Goal: Transaction & Acquisition: Purchase product/service

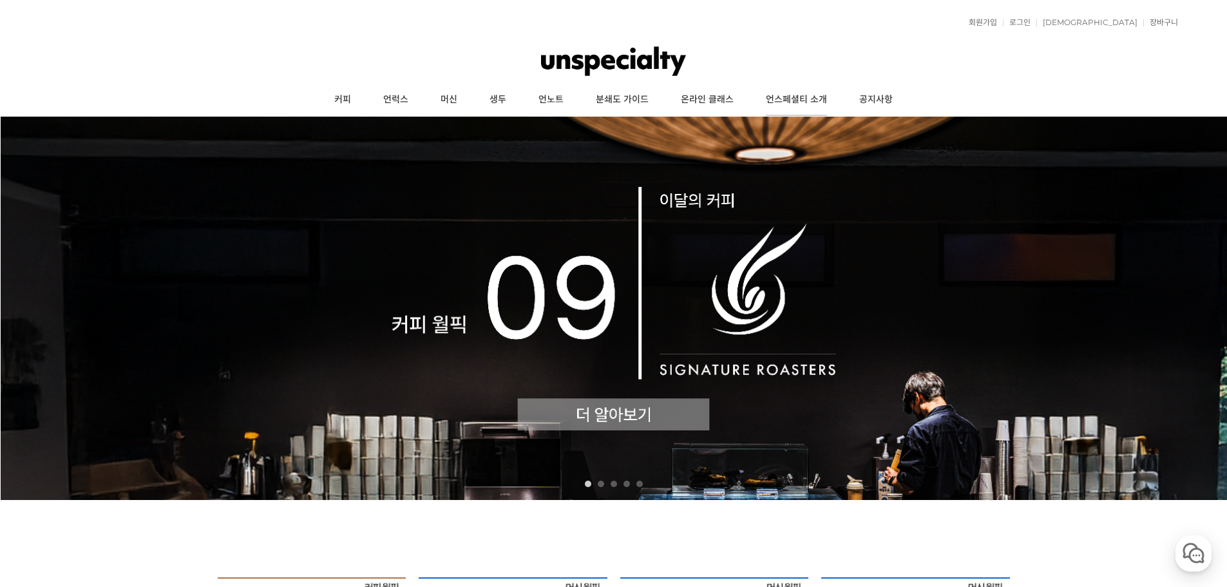
click at [804, 97] on link "언스페셜티 소개" at bounding box center [796, 100] width 93 height 32
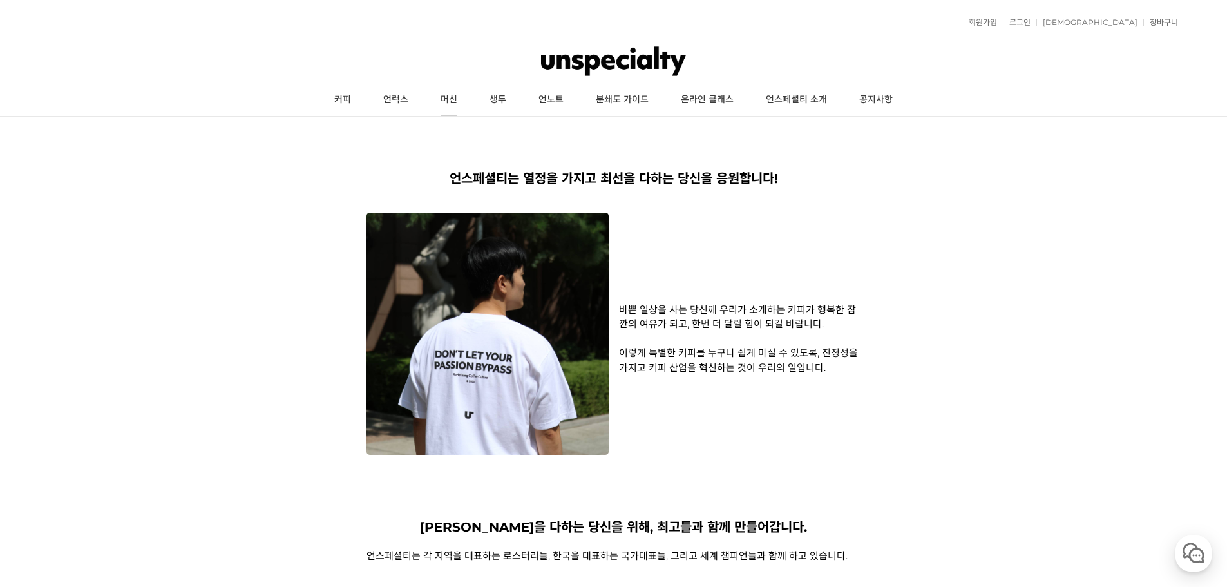
click at [448, 98] on link "머신" at bounding box center [448, 100] width 49 height 32
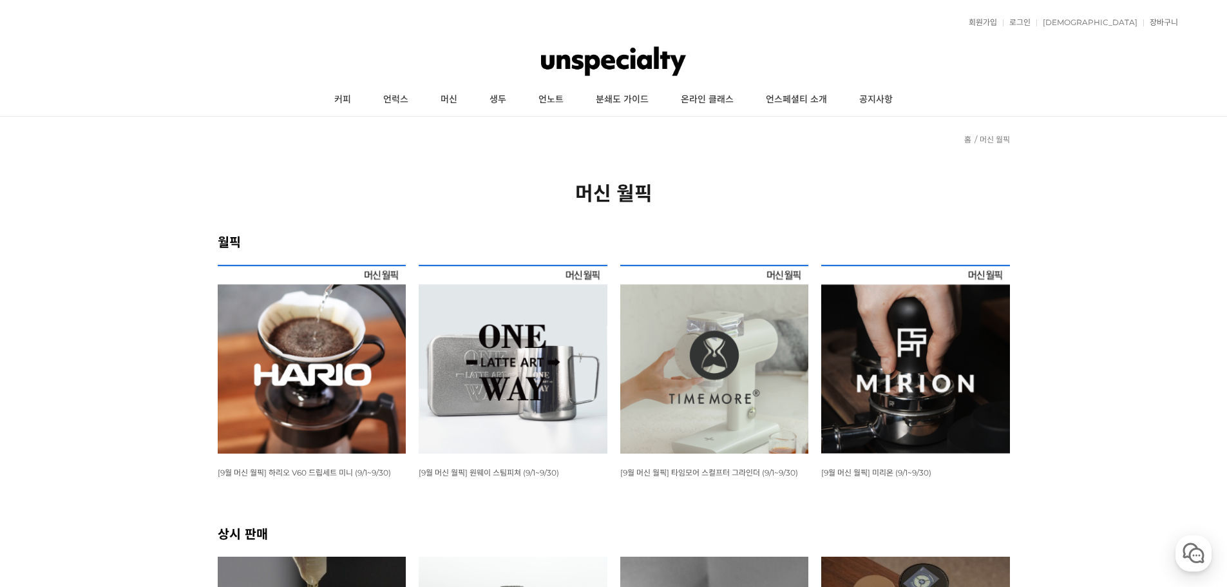
click at [298, 410] on img at bounding box center [312, 359] width 189 height 189
click at [669, 371] on img at bounding box center [714, 359] width 189 height 189
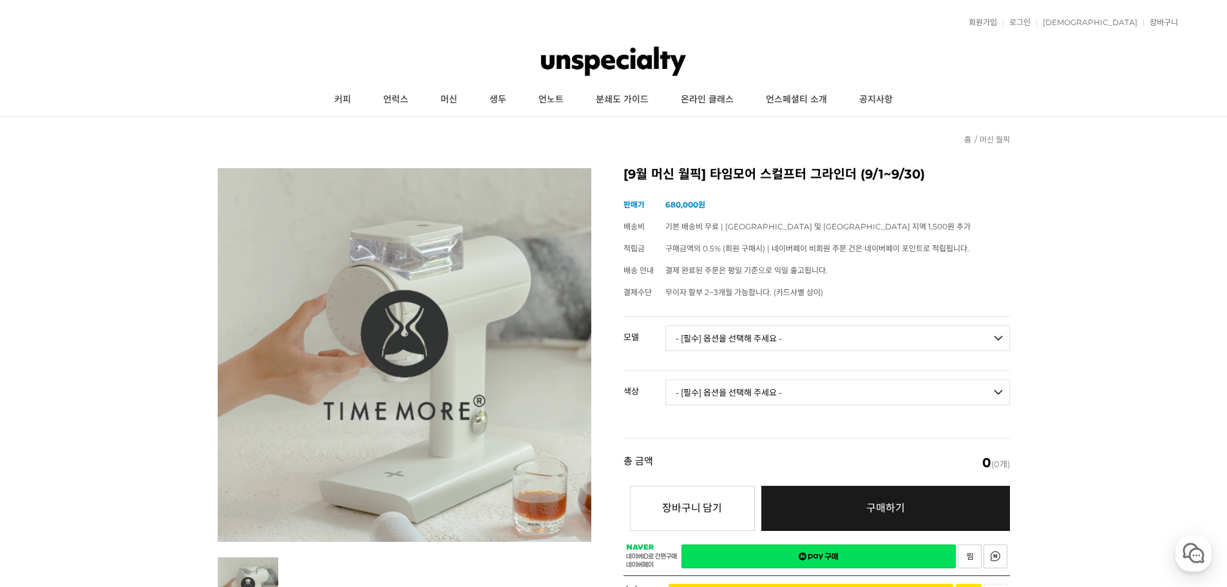
click at [717, 347] on select "- [필수] 옵션을 선택해 주세요 - ------------------- 078S 064S" at bounding box center [837, 338] width 345 height 26
select select "064S"
click at [665, 325] on select "- [필수] 옵션을 선택해 주세요 - ------------------- 078S 064S" at bounding box center [837, 338] width 345 height 26
click at [750, 396] on select "- [필수] 옵션을 선택해 주세요 - ------------------- 블랙 화이트" at bounding box center [837, 392] width 345 height 26
select select "블랙"
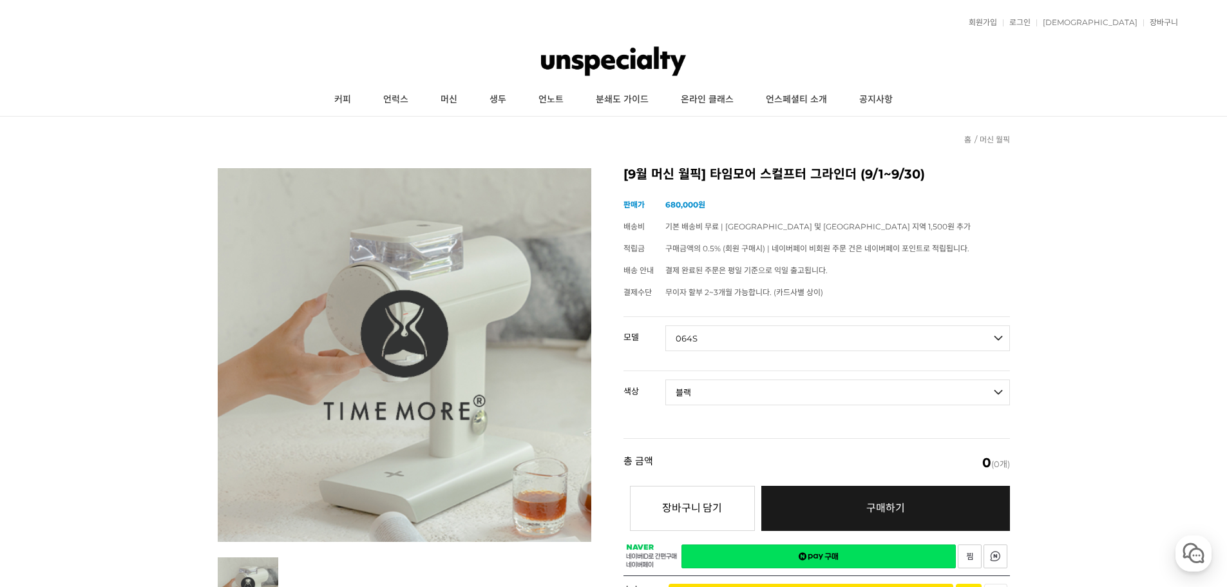
click at [665, 379] on select "- [필수] 옵션을 선택해 주세요 - ------------------- 블랙 화이트" at bounding box center [837, 392] width 345 height 26
select select "*"
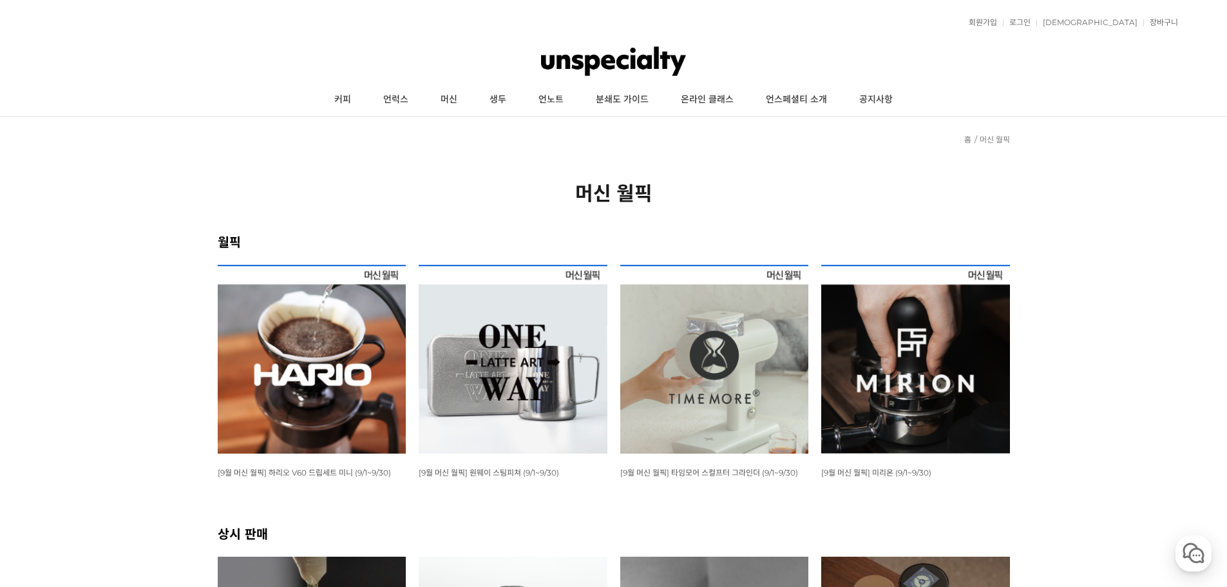
click at [962, 383] on img at bounding box center [915, 359] width 189 height 189
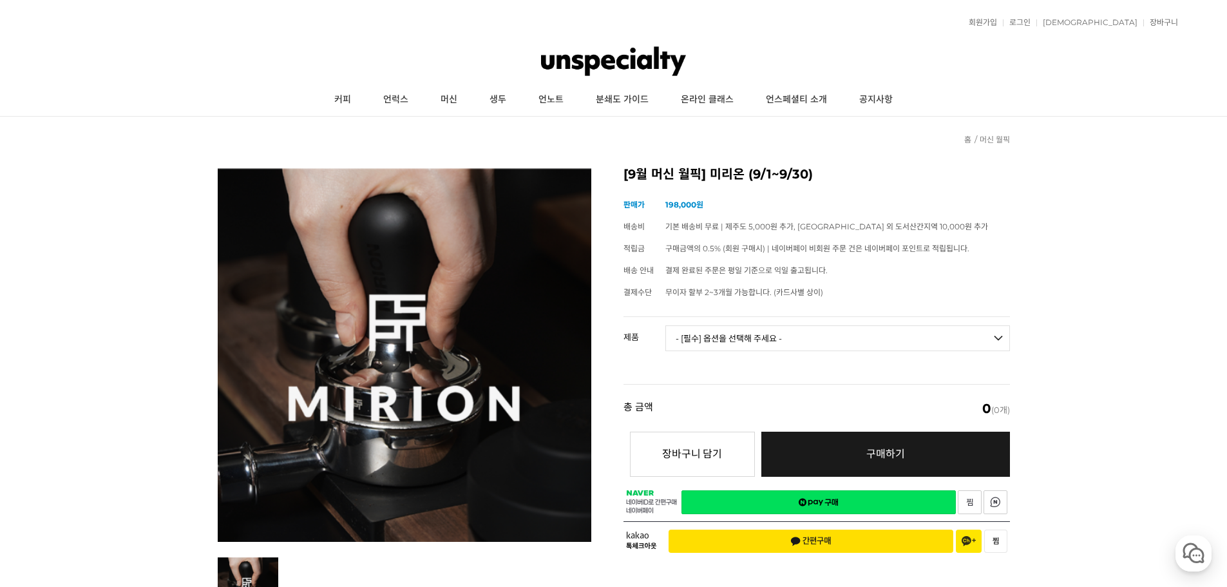
click at [724, 337] on select "- [필수] 옵션을 선택해 주세요 - ------------------- 미리온 탬퍼 세트 미리온 임팩트 미리온 탬퍼 세트 + 미리온 임팩트" at bounding box center [837, 338] width 345 height 26
click at [665, 325] on select "- [필수] 옵션을 선택해 주세요 - ------------------- 미리온 탬퍼 세트 미리온 임팩트 미리온 탬퍼 세트 + 미리온 임팩트" at bounding box center [837, 338] width 345 height 26
select select "*"
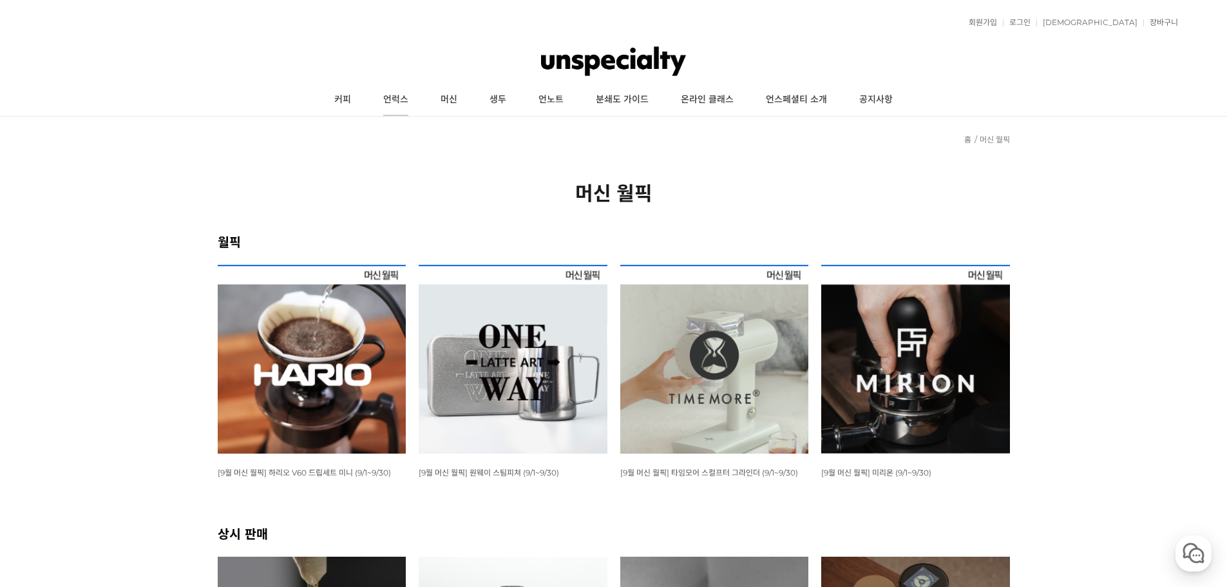
click at [395, 100] on link "언럭스" at bounding box center [395, 100] width 57 height 32
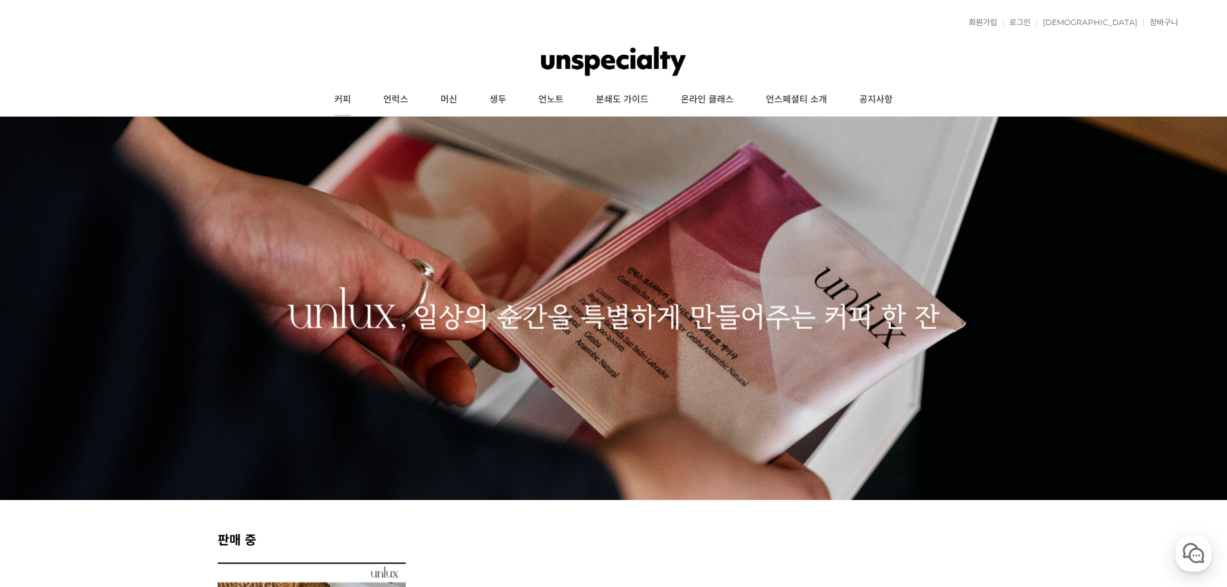
click at [339, 102] on link "커피" at bounding box center [342, 100] width 49 height 32
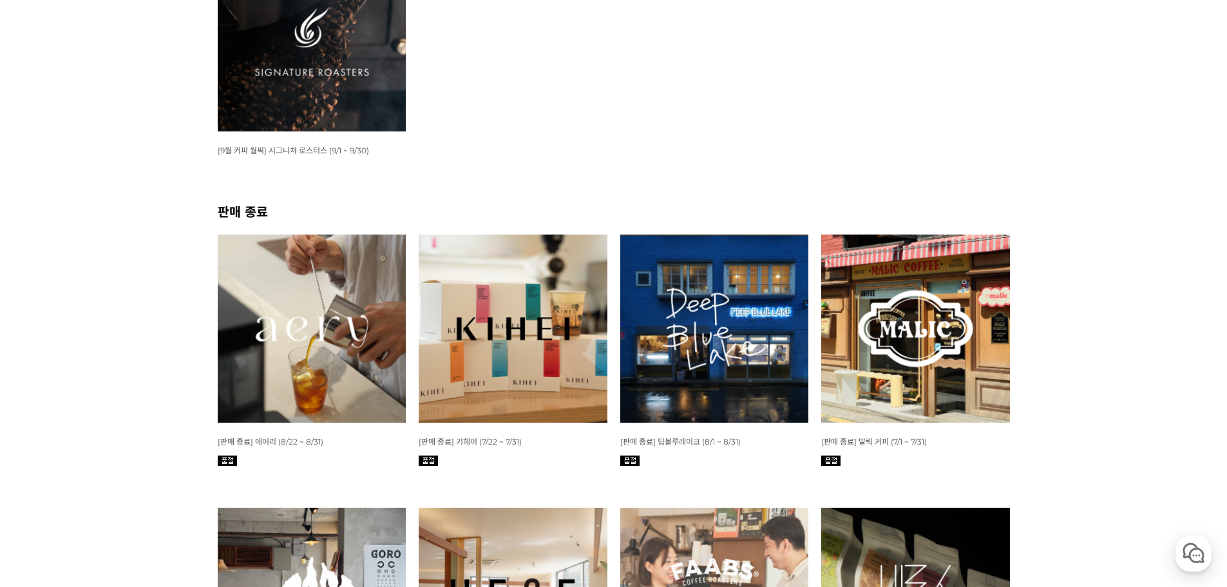
scroll to position [193, 0]
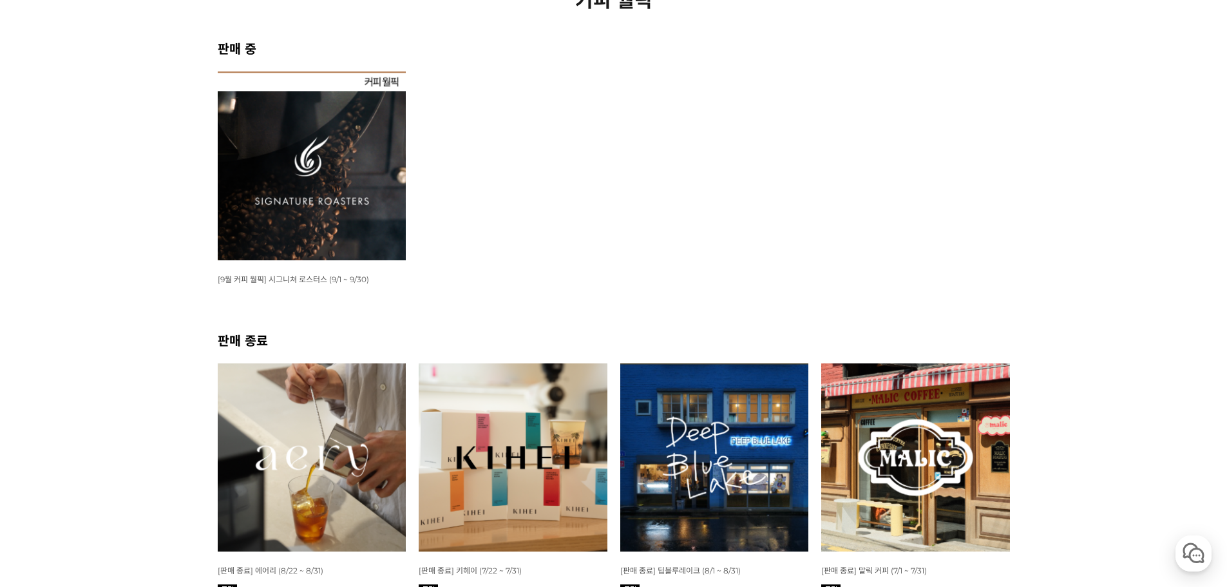
click at [334, 232] on img at bounding box center [312, 165] width 189 height 189
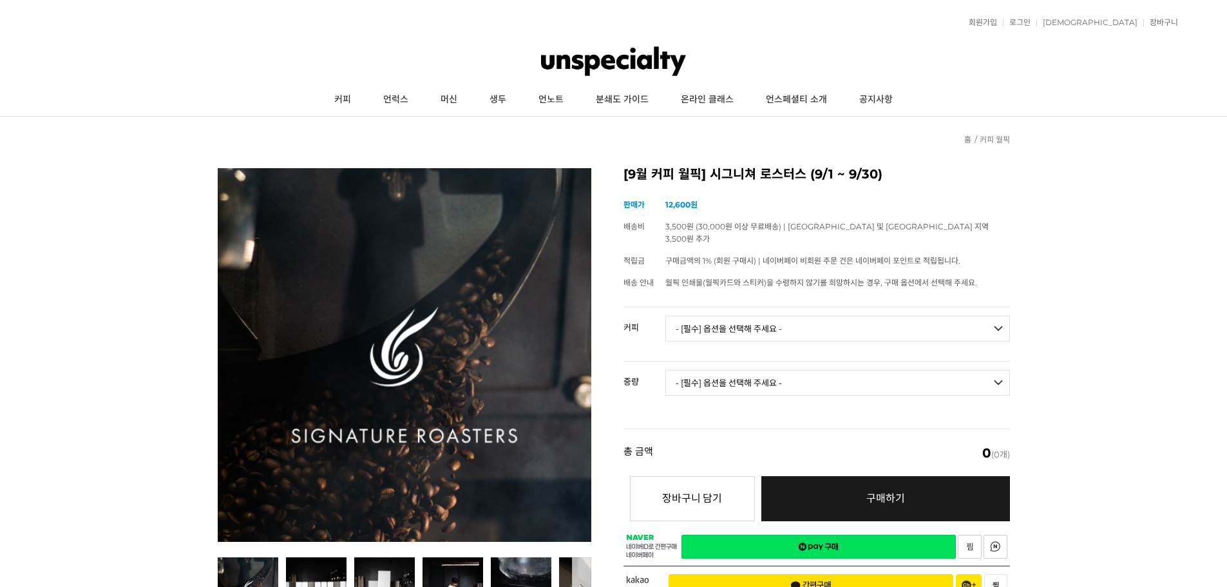
click at [862, 316] on select "- [필수] 옵션을 선택해 주세요 - ------------------- 언스페셜티 분쇄도 가이드 종이(주문 1건당 최대 1개 제공) 월픽 인…" at bounding box center [837, 329] width 345 height 26
select select "#22 파나마 [PERSON_NAME] 아릴 [PERSON_NAME]"
click at [665, 316] on select "- [필수] 옵션을 선택해 주세요 - ------------------- 언스페셜티 분쇄도 가이드 종이(주문 1건당 최대 1개 제공) 월픽 인…" at bounding box center [837, 329] width 345 height 26
click at [813, 383] on td "- [필수] 옵션을 선택해 주세요 - ------------------- 50g" at bounding box center [837, 387] width 345 height 53
click at [807, 379] on select "- [필수] 옵션을 선택해 주세요 - ------------------- 50g" at bounding box center [837, 383] width 345 height 26
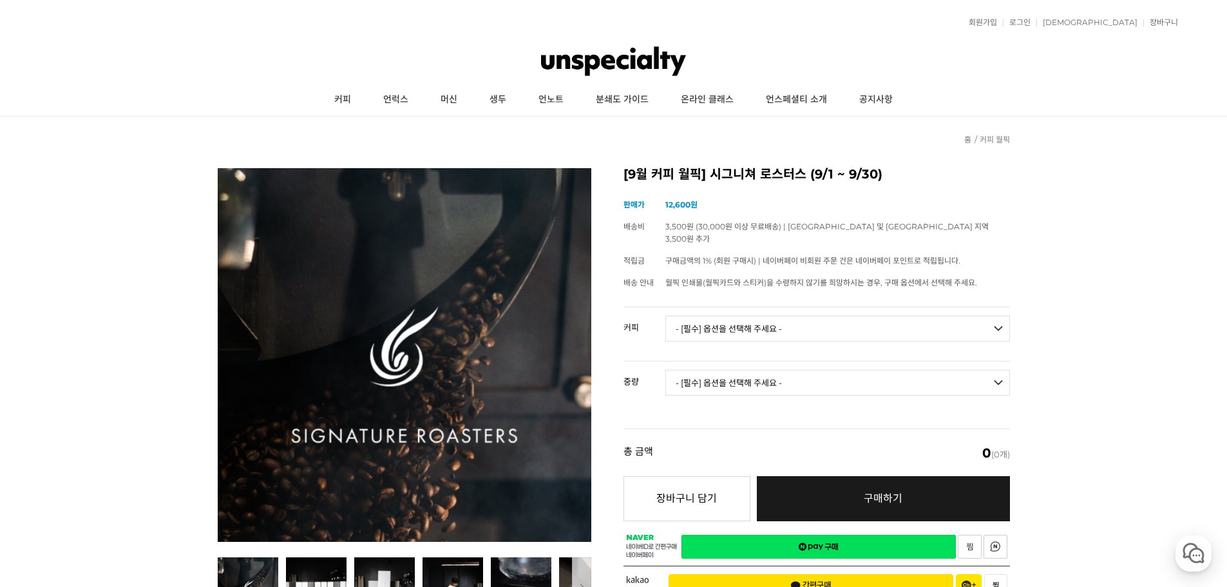
select select "50g"
click at [665, 370] on select "- [필수] 옵션을 선택해 주세요 - ------------------- 50g" at bounding box center [837, 383] width 345 height 26
select select "*"
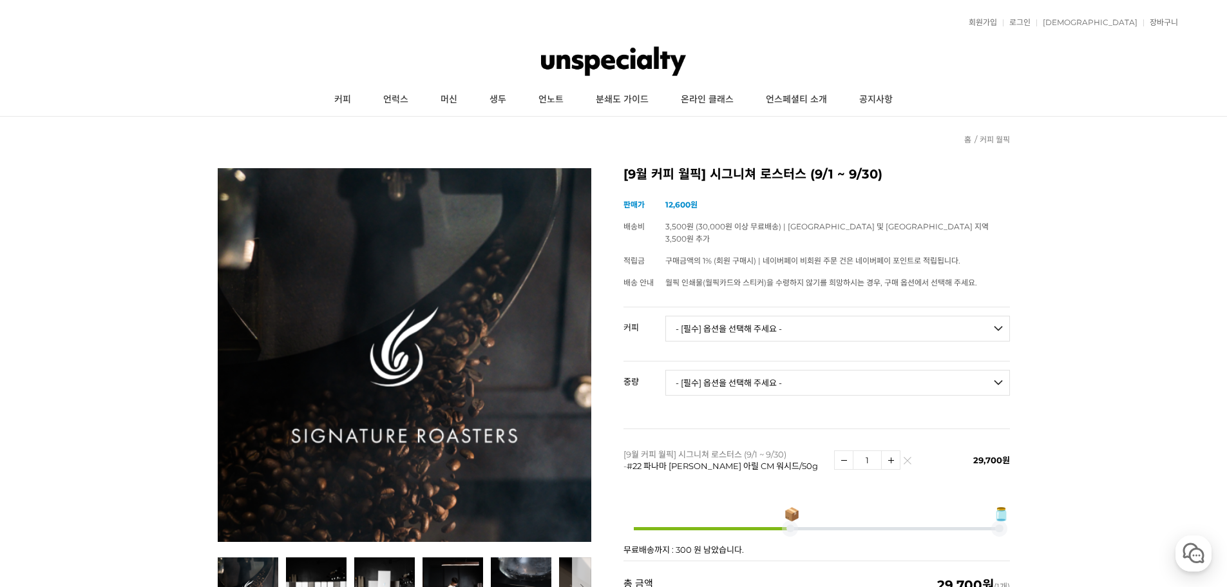
click at [817, 316] on select "- [필수] 옵션을 선택해 주세요 - ------------------- 언스페셜티 분쇄도 가이드 종이(주문 1건당 최대 1개 제공) 월픽 인…" at bounding box center [837, 329] width 345 height 26
select select "카르마 - [PERSON_NAME] (언스페셜티 블렌드)"
click at [665, 316] on select "- [필수] 옵션을 선택해 주세요 - ------------------- 언스페셜티 분쇄도 가이드 종이(주문 1건당 최대 1개 제공) 월픽 인…" at bounding box center [837, 329] width 345 height 26
click at [827, 377] on select "- [필수] 옵션을 선택해 주세요 - ------------------- 200g" at bounding box center [837, 383] width 345 height 26
select select "200g"
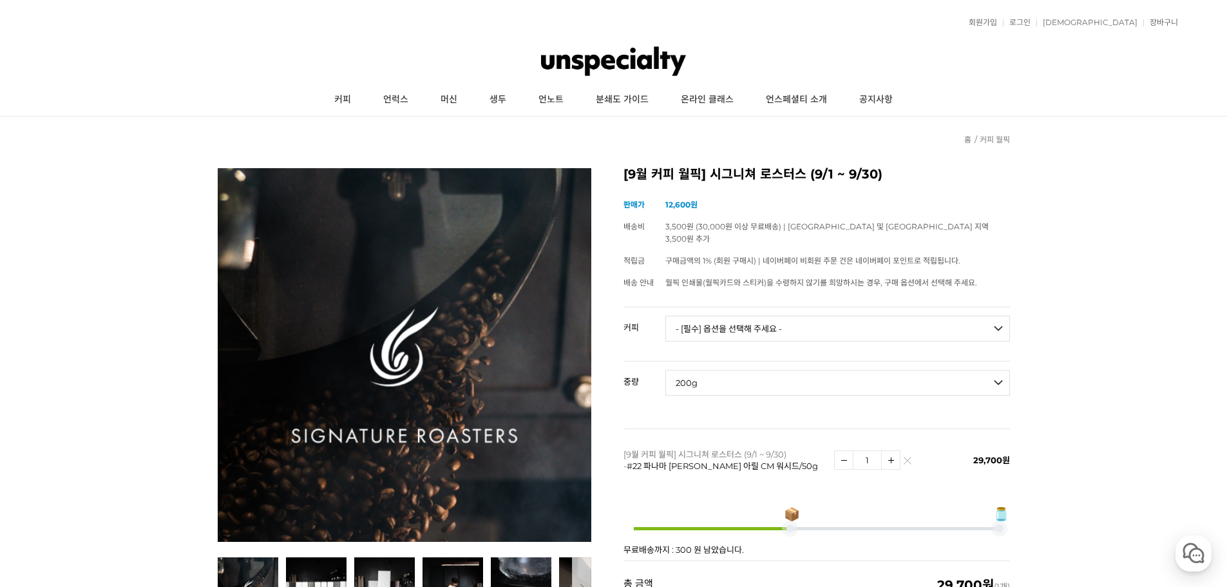
click at [665, 370] on select "- [필수] 옵션을 선택해 주세요 - ------------------- 200g" at bounding box center [837, 383] width 345 height 26
select select "*"
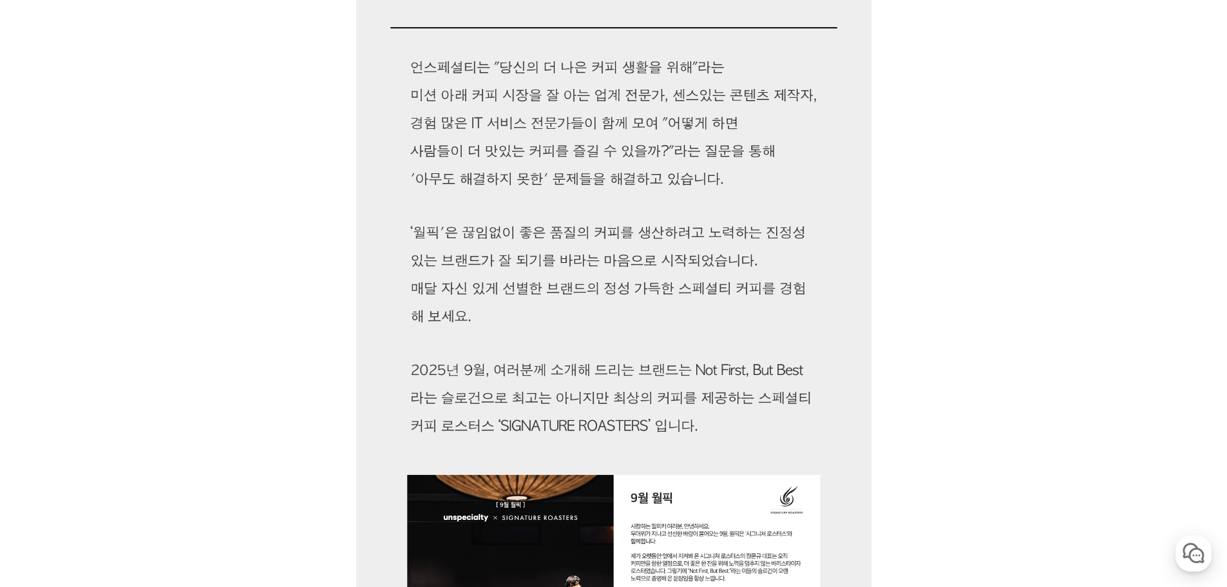
scroll to position [1439, 0]
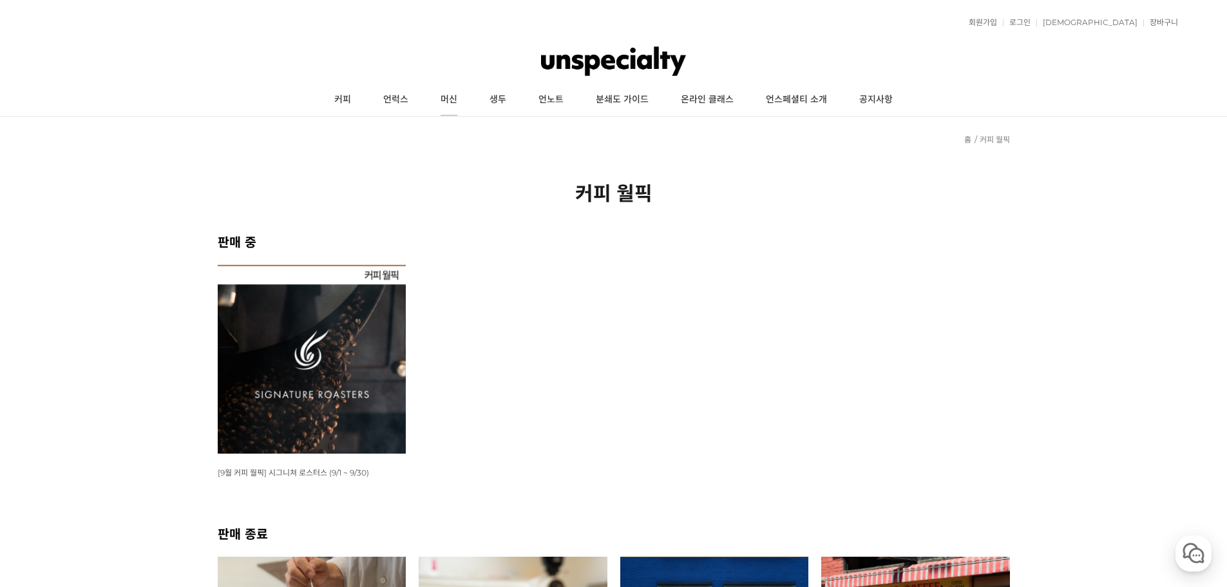
click at [459, 102] on link "머신" at bounding box center [448, 100] width 49 height 32
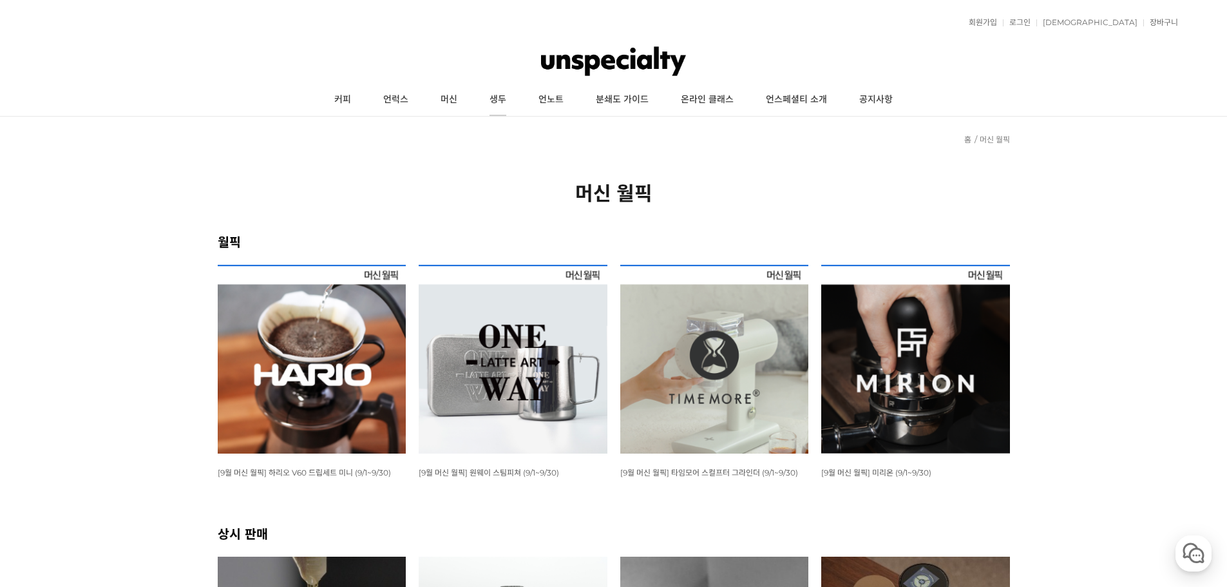
click at [489, 102] on link "생두" at bounding box center [497, 100] width 49 height 32
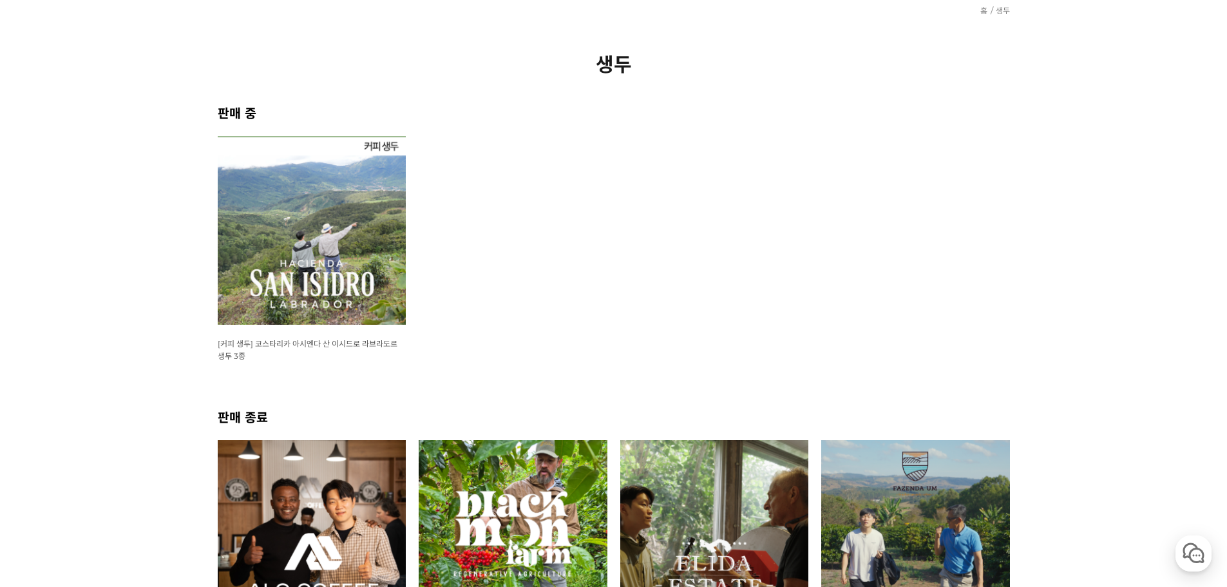
scroll to position [64, 0]
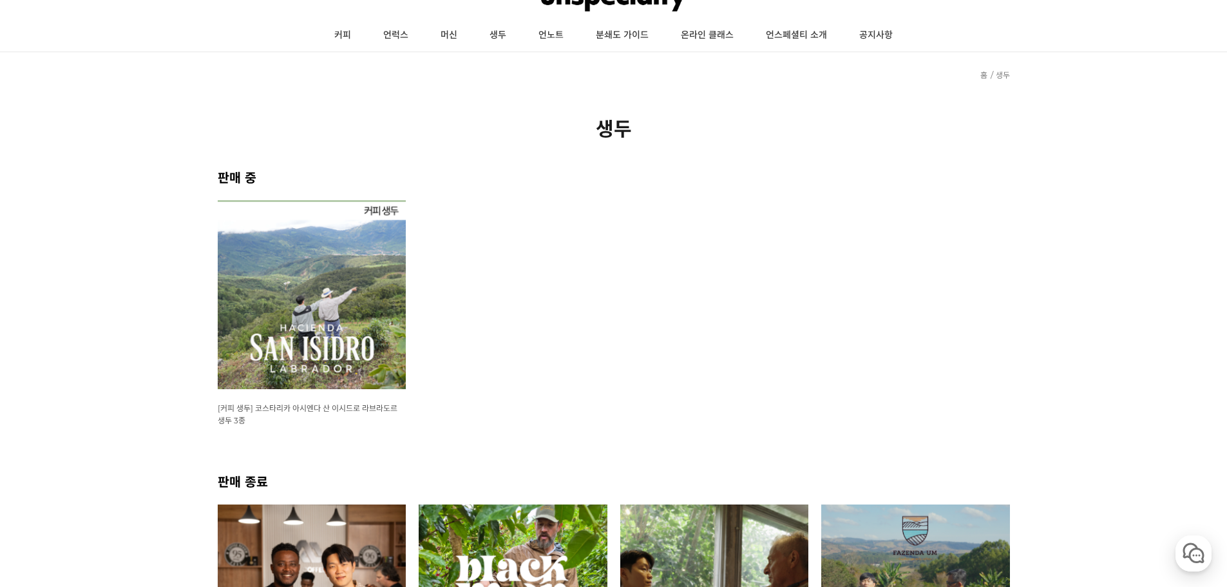
click at [352, 339] on img at bounding box center [312, 294] width 189 height 189
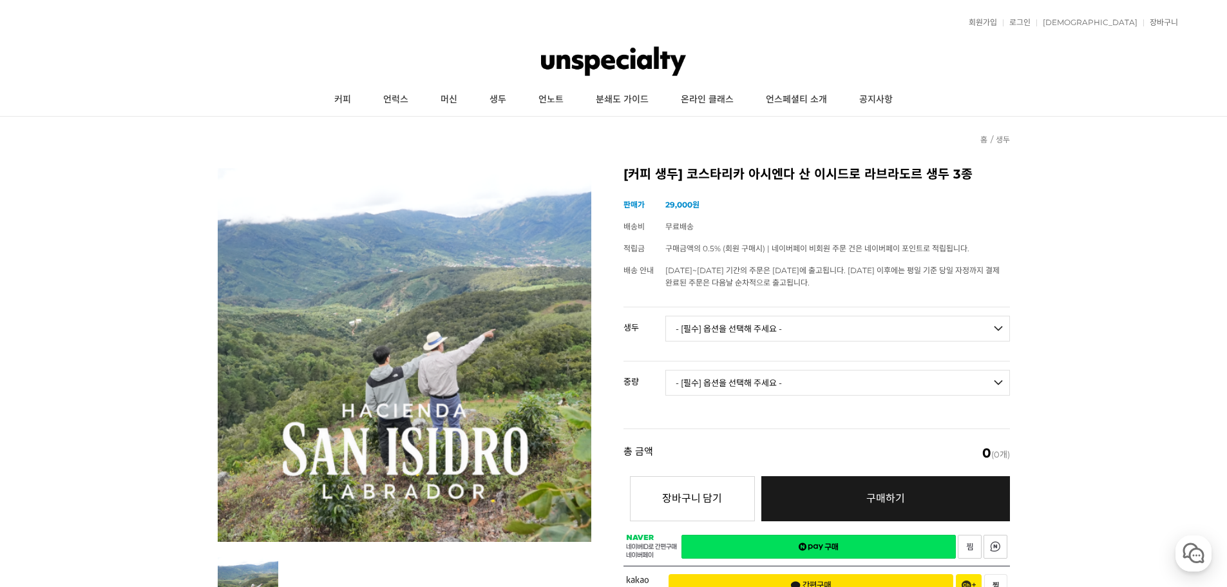
click at [790, 324] on select "- [필수] 옵션을 선택해 주세요 - ------------------- [GEOGRAPHIC_DATA] 아시엔다 산 이시드로 라브라도르 엘 …" at bounding box center [837, 329] width 345 height 26
select select "코스타리카 아시엔다 산 이시드로 라브라도르 엘 세드로 [PERSON_NAME]"
click at [665, 316] on select "- [필수] 옵션을 선택해 주세요 - ------------------- [GEOGRAPHIC_DATA] 아시엔다 산 이시드로 라브라도르 엘 …" at bounding box center [837, 329] width 345 height 26
click at [770, 385] on select "- [필수] 옵션을 선택해 주세요 - ------------------- 500g 1kg" at bounding box center [837, 383] width 345 height 26
select select "1kg"
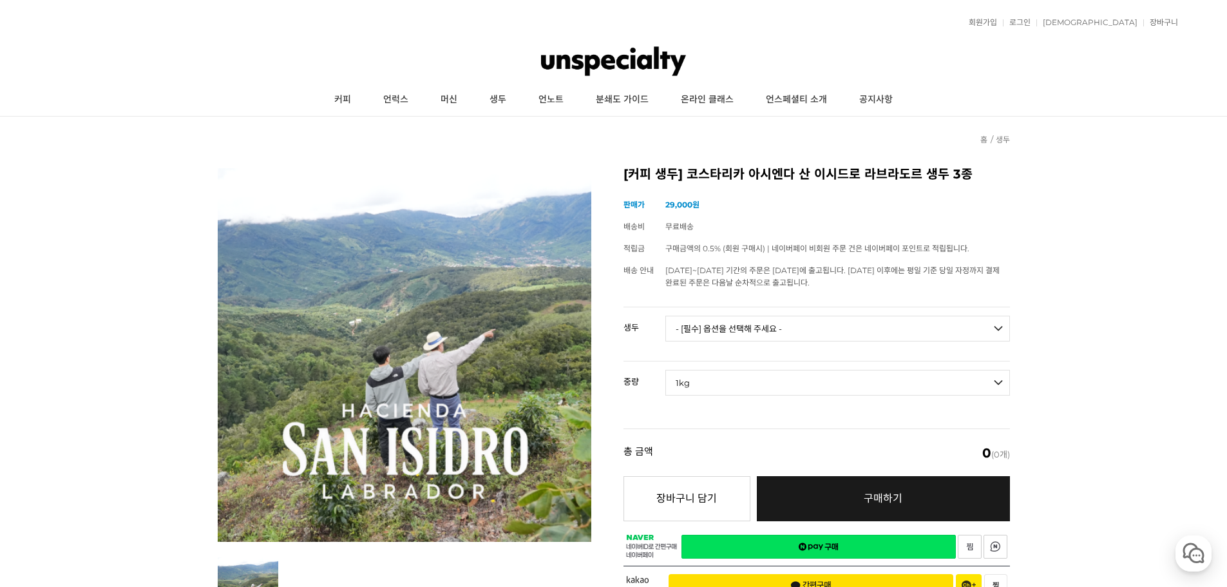
click at [665, 370] on select "- [필수] 옵션을 선택해 주세요 - ------------------- 500g 1kg" at bounding box center [837, 383] width 345 height 26
select select "*"
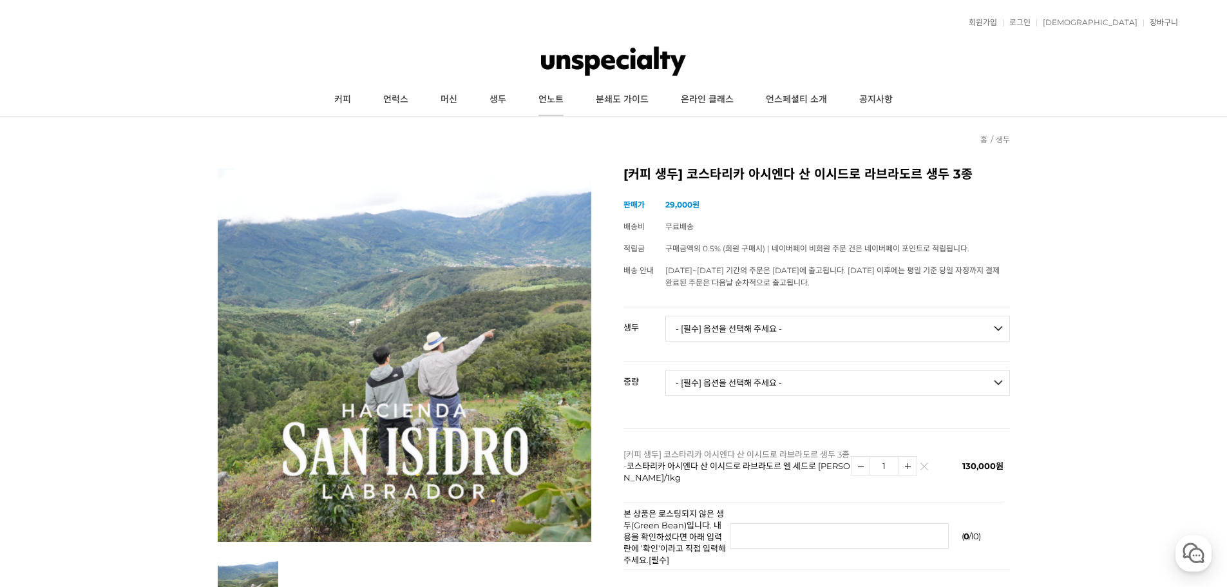
click at [545, 102] on link "언노트" at bounding box center [550, 100] width 57 height 32
click at [721, 108] on link "온라인 클래스" at bounding box center [707, 100] width 85 height 32
